Goal: Find specific page/section: Find specific page/section

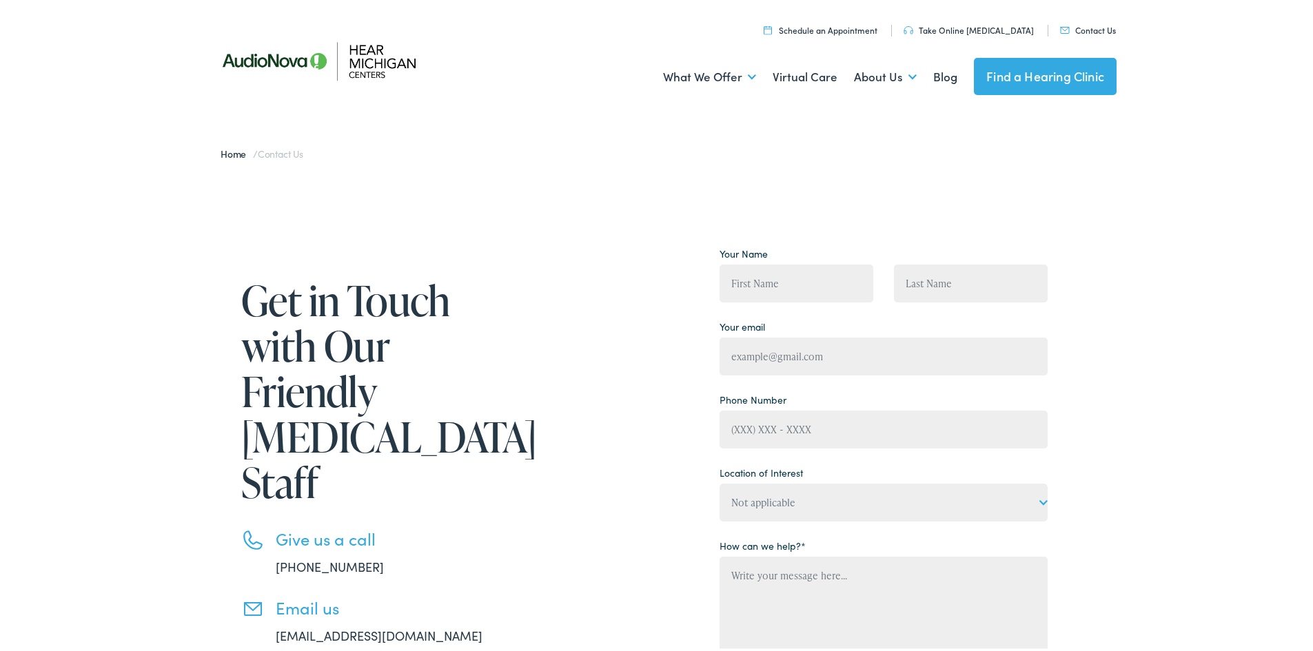
click at [1094, 29] on link "Contact Us" at bounding box center [1088, 27] width 56 height 12
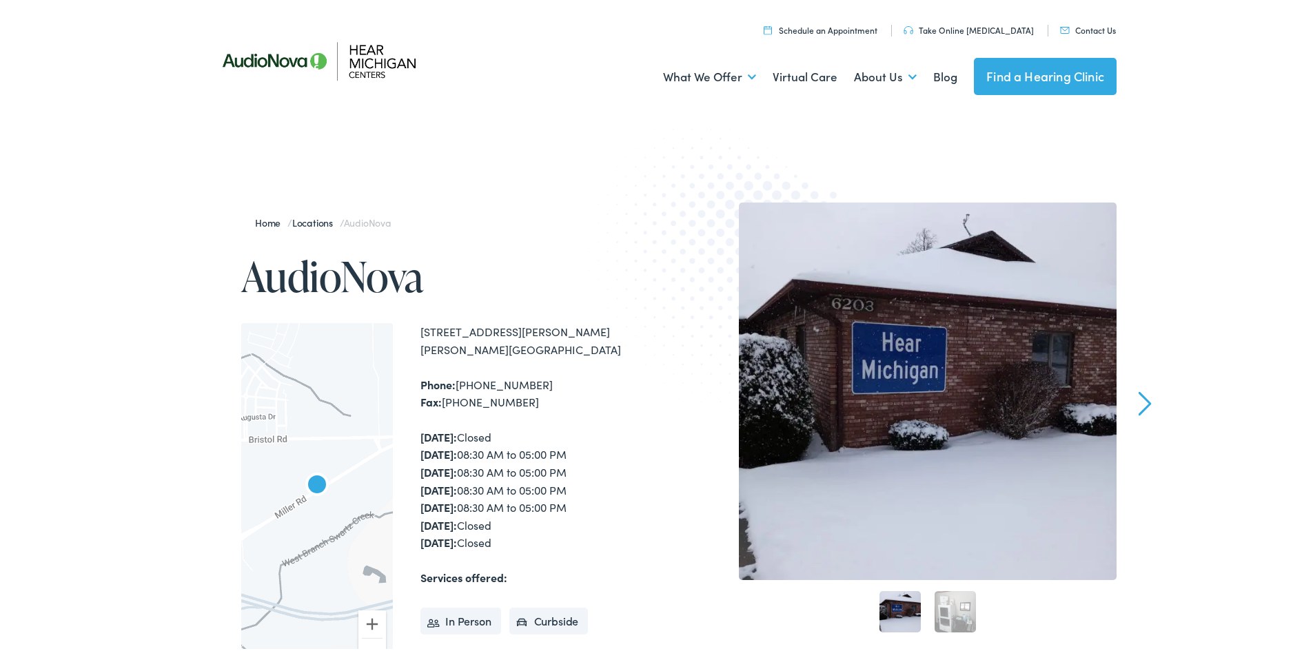
click at [1061, 74] on link "Find a Hearing Clinic" at bounding box center [1045, 73] width 143 height 37
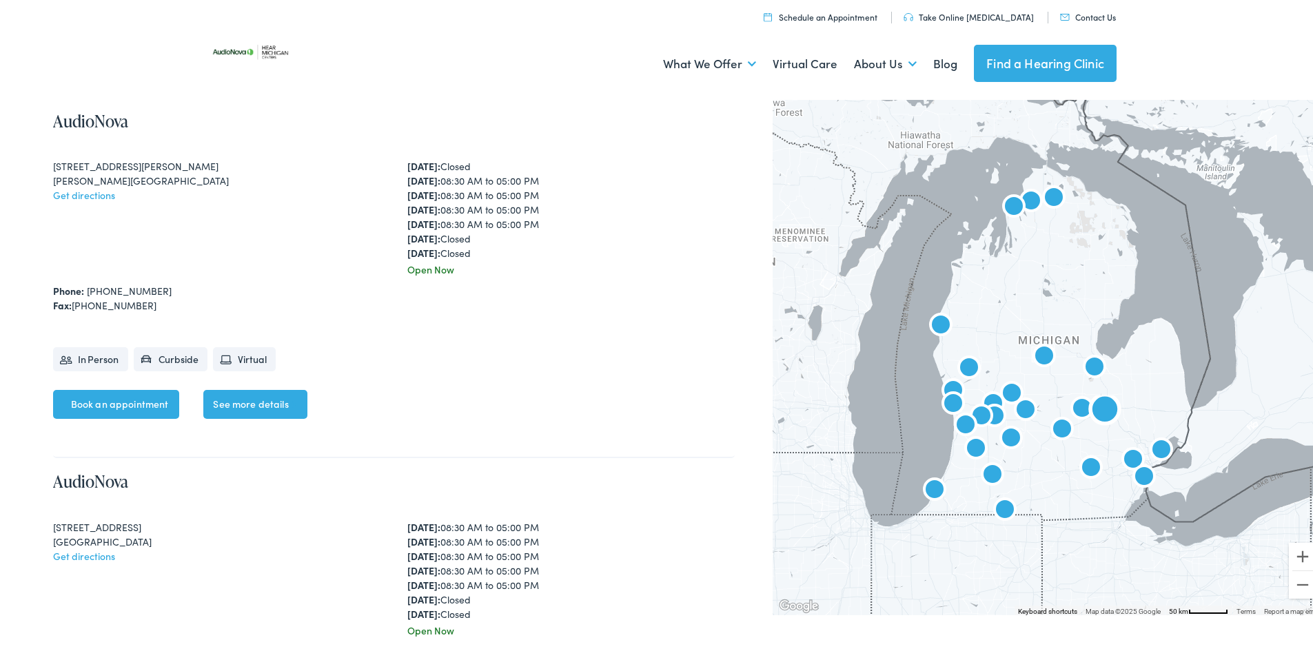
scroll to position [9441, 0]
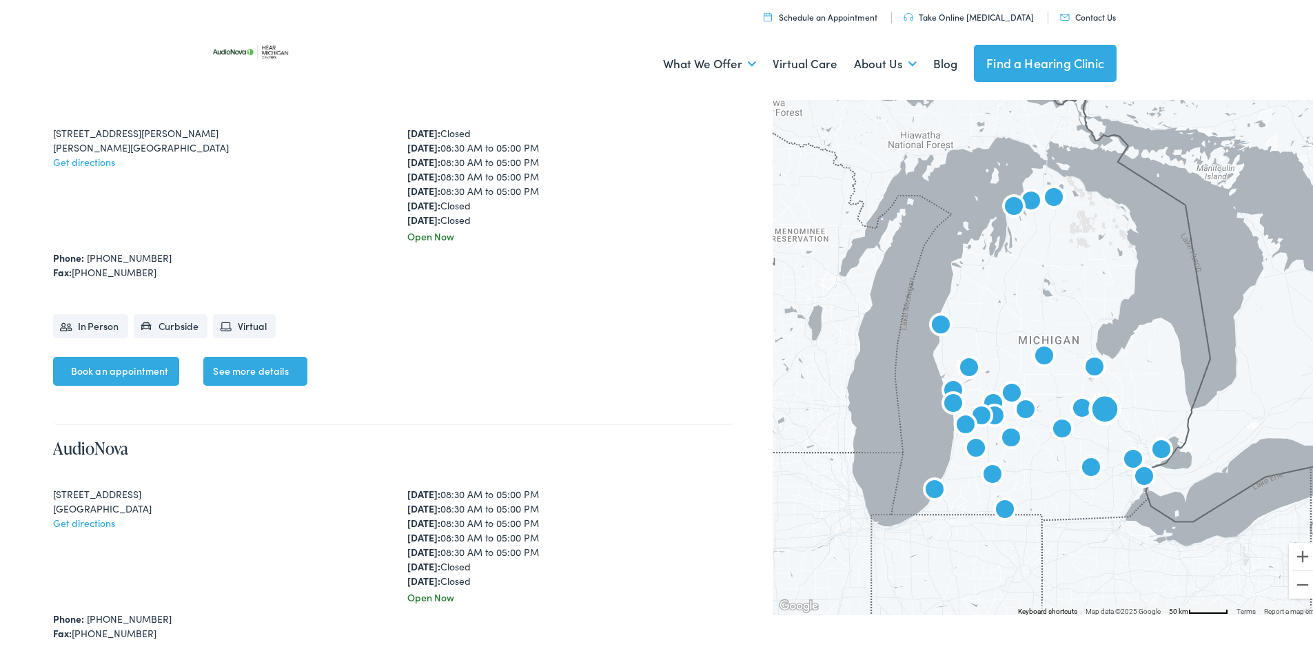
click at [260, 369] on link "See more details" at bounding box center [254, 368] width 103 height 29
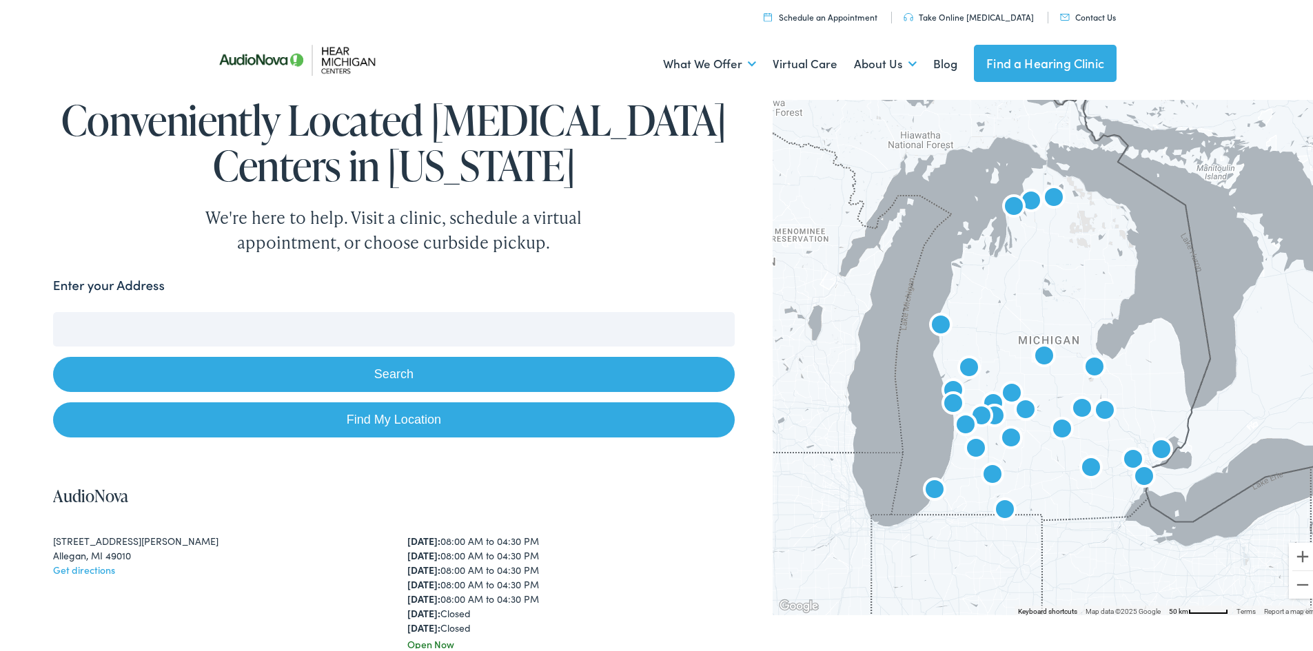
scroll to position [0, 0]
